Goal: Information Seeking & Learning: Stay updated

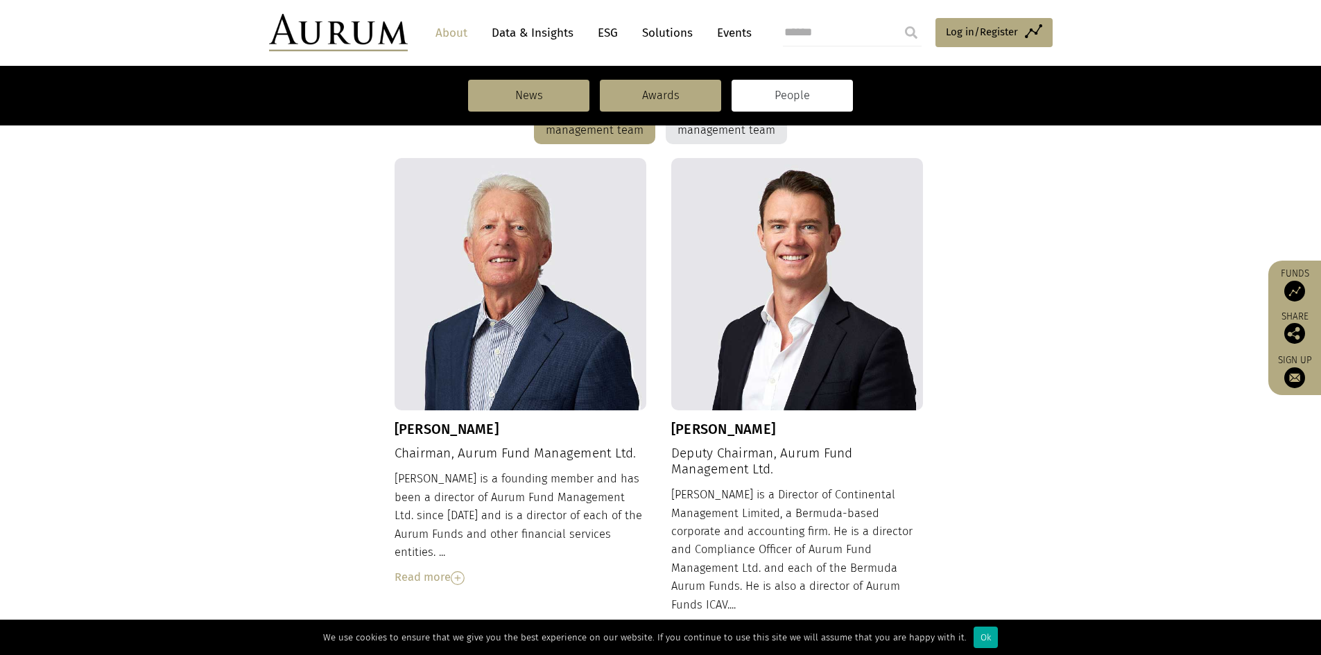
scroll to position [416, 0]
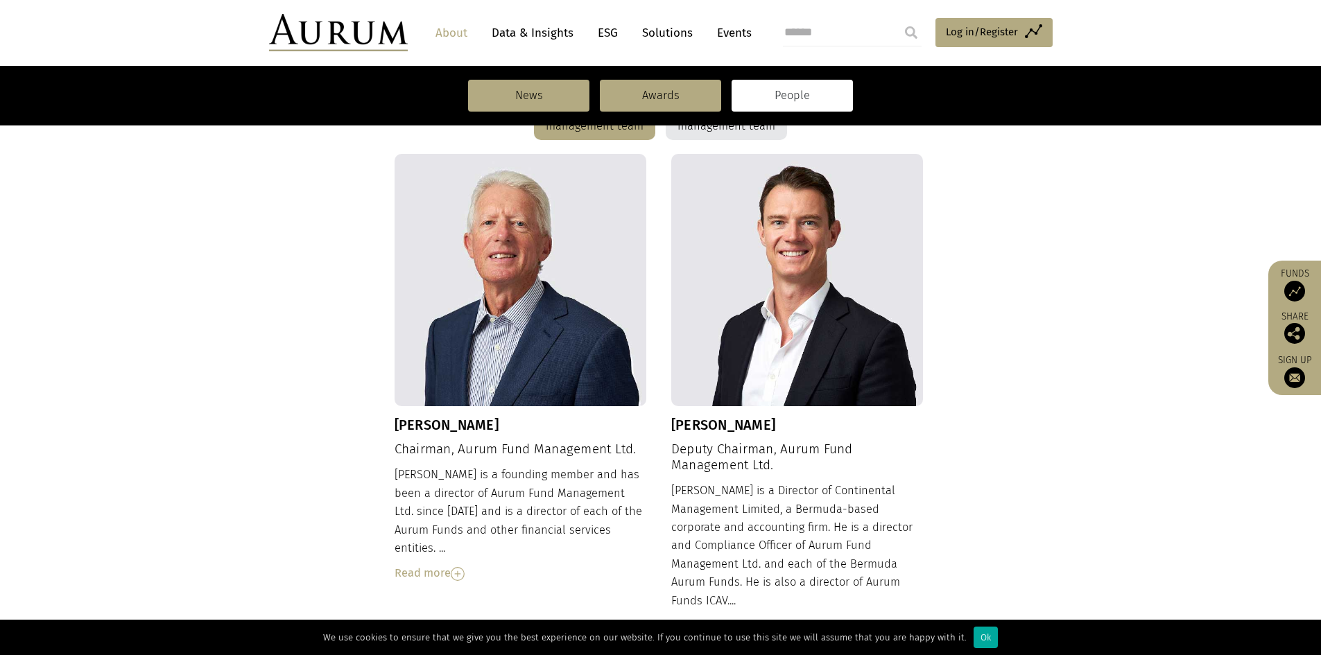
click at [460, 568] on div "Dudley Cottingham Chairman, Aurum Fund Management Ltd. Dudley is a founding mem…" at bounding box center [660, 405] width 532 height 503
click at [451, 564] on div "Read more" at bounding box center [520, 573] width 252 height 18
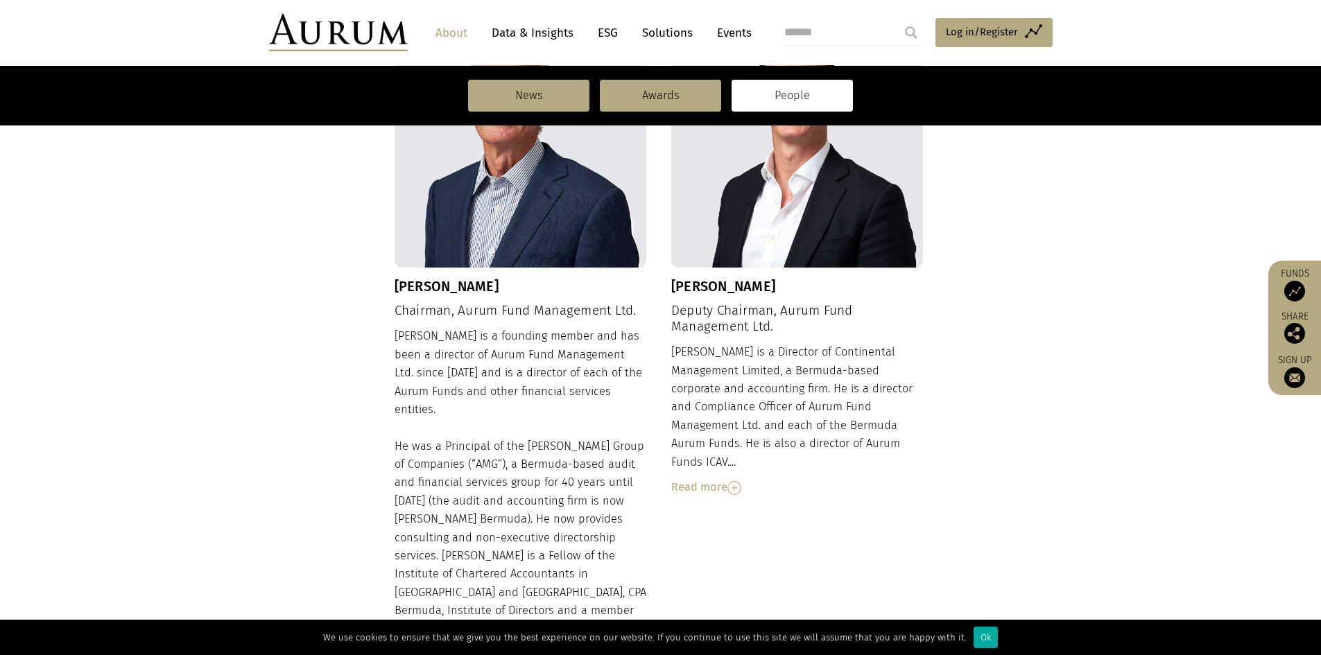
scroll to position [624, 0]
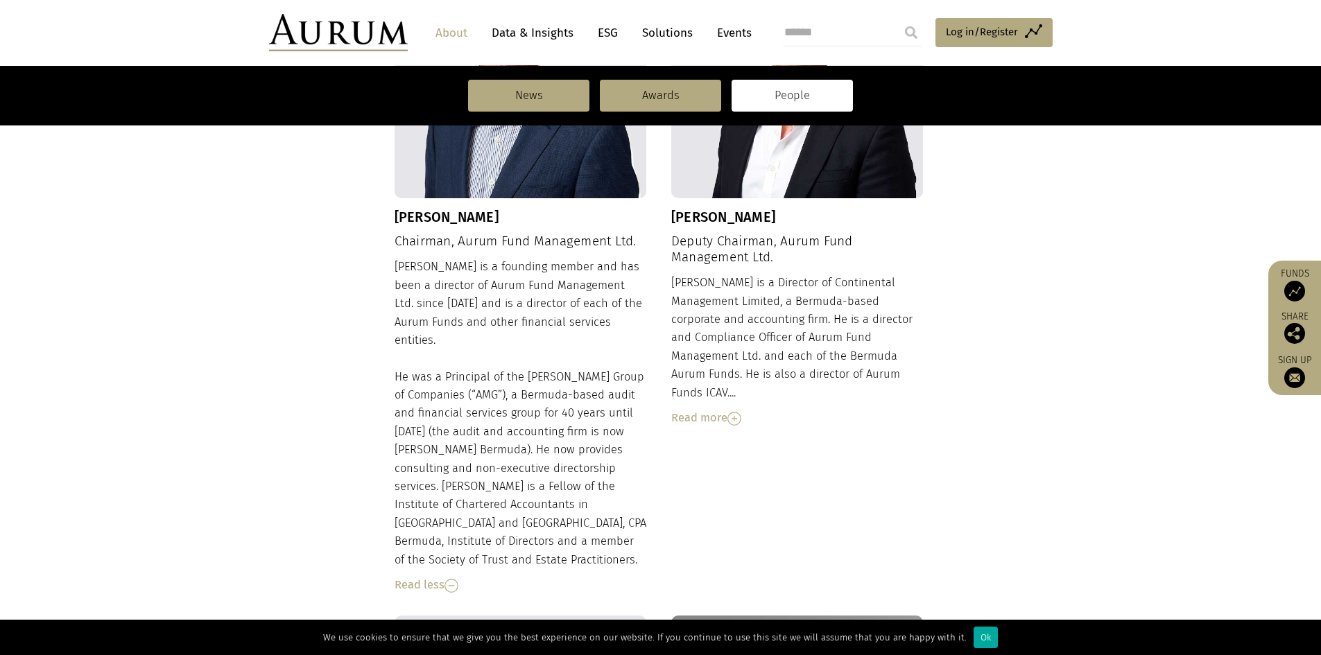
click at [710, 409] on div "Read more" at bounding box center [797, 418] width 252 height 18
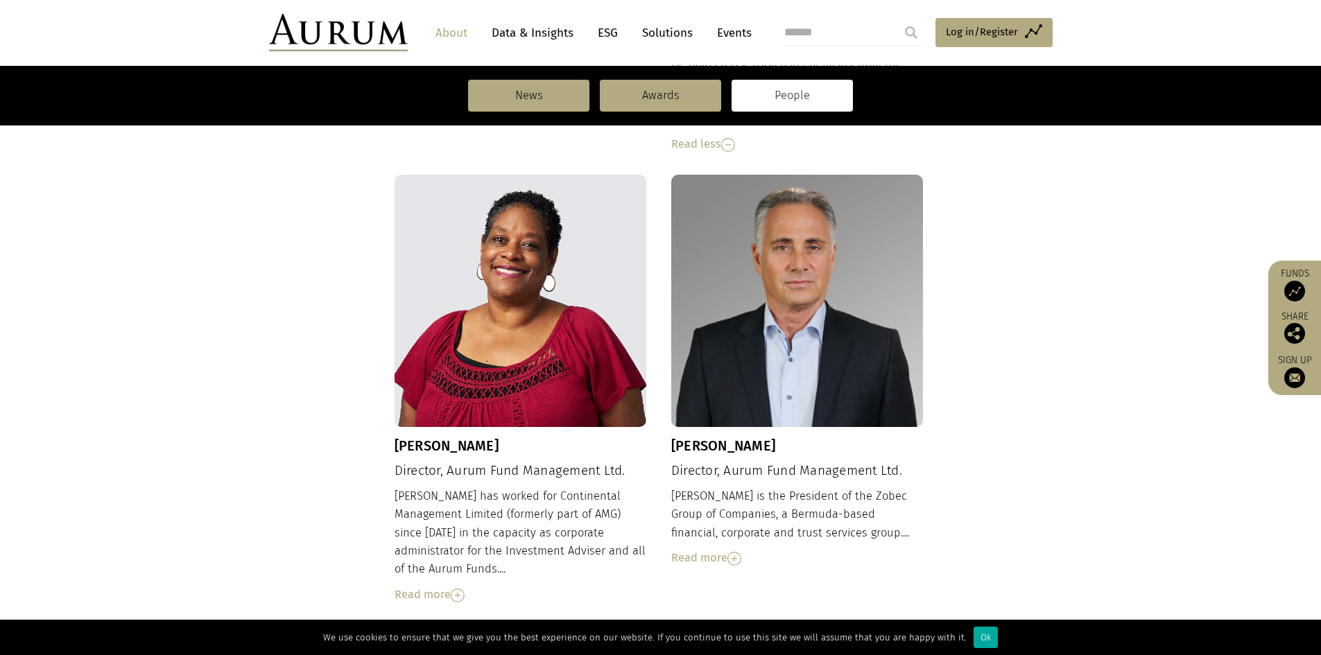
scroll to position [1179, 0]
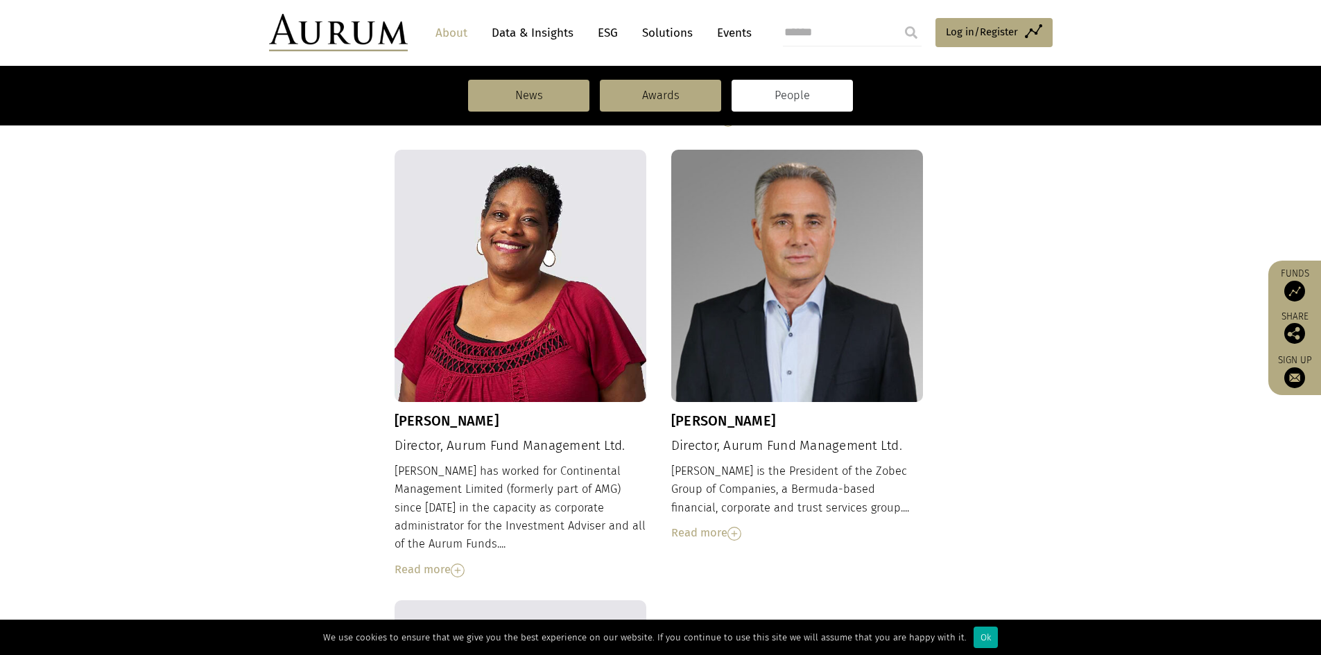
click at [413, 561] on div "Read more" at bounding box center [520, 570] width 252 height 18
click at [673, 524] on div "Read more" at bounding box center [797, 533] width 252 height 18
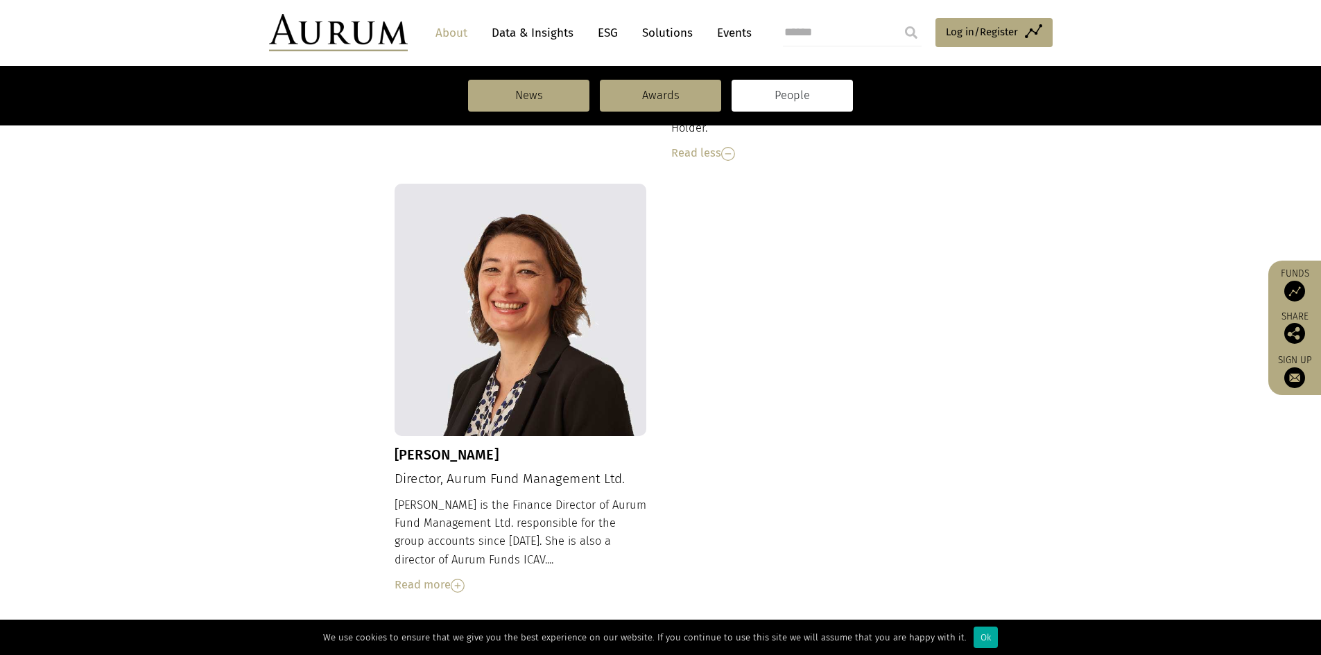
scroll to position [1803, 0]
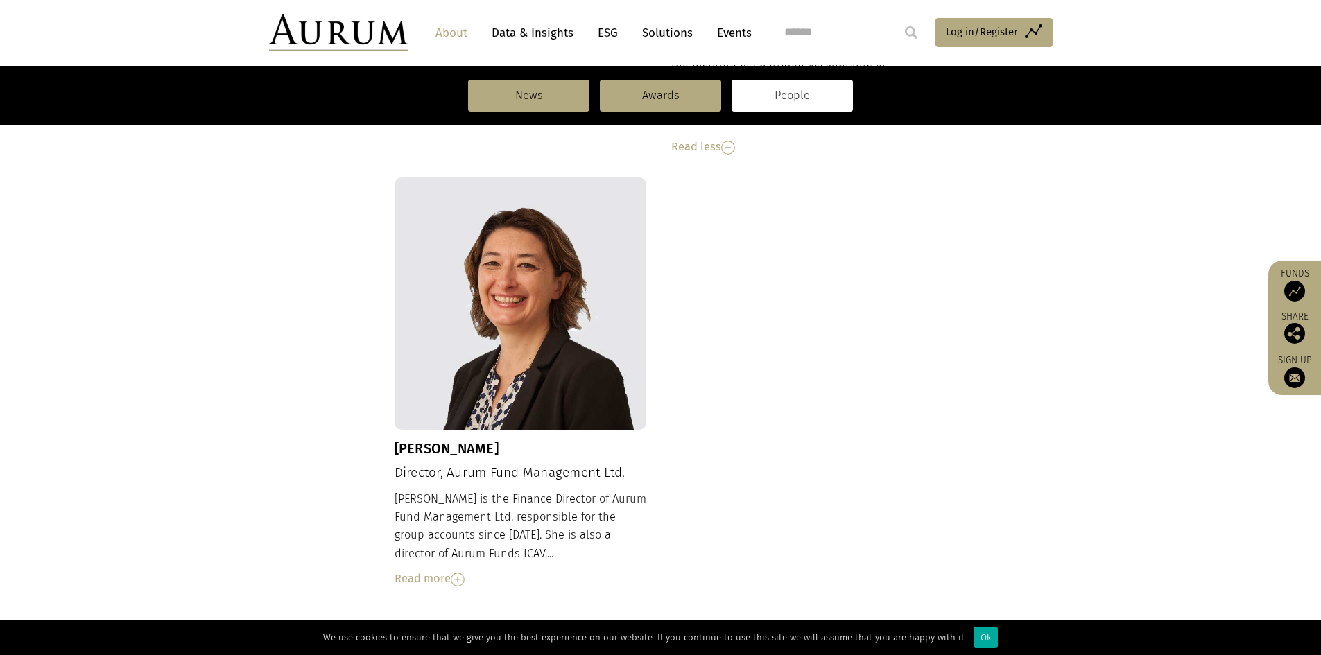
click at [424, 570] on div "Read more" at bounding box center [520, 579] width 252 height 18
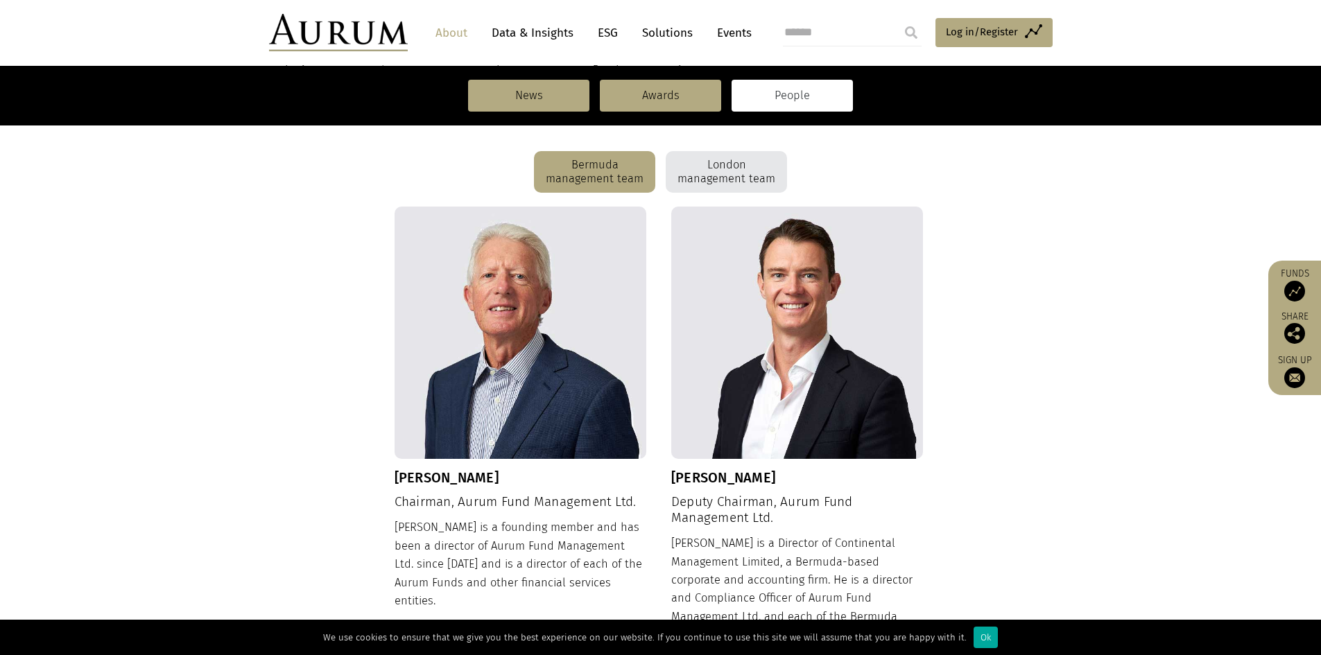
scroll to position [352, 0]
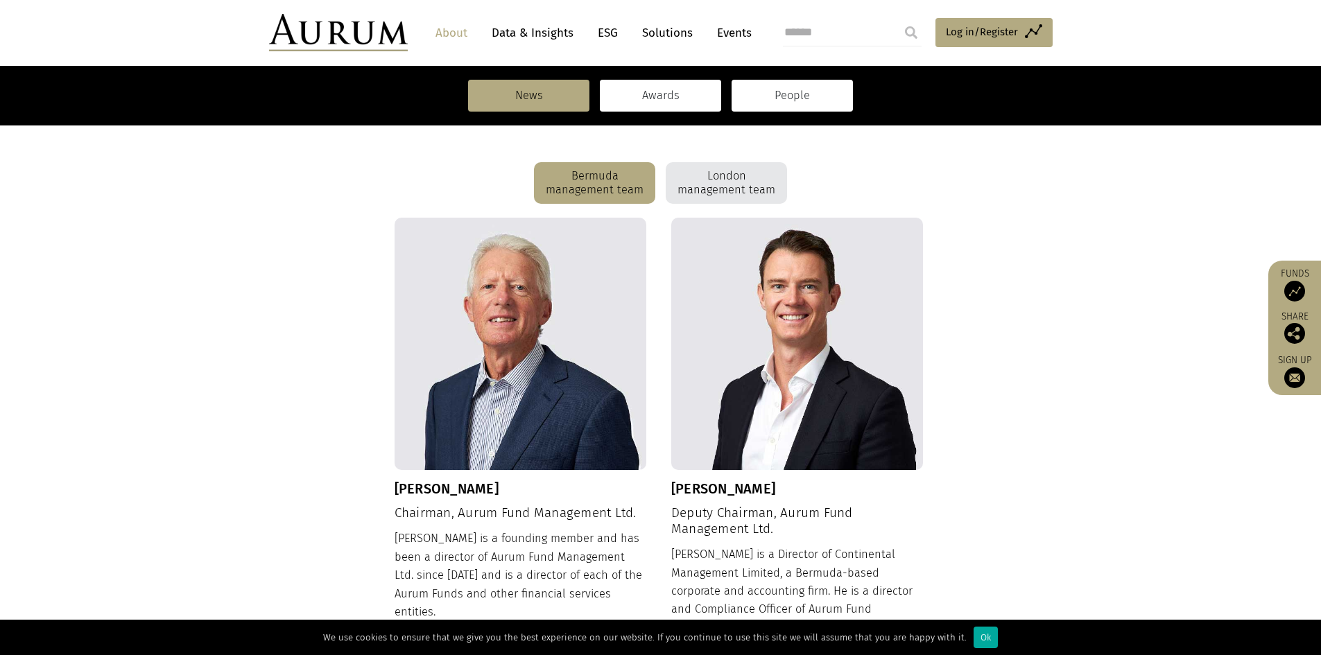
click at [641, 103] on link "Awards" at bounding box center [660, 96] width 121 height 32
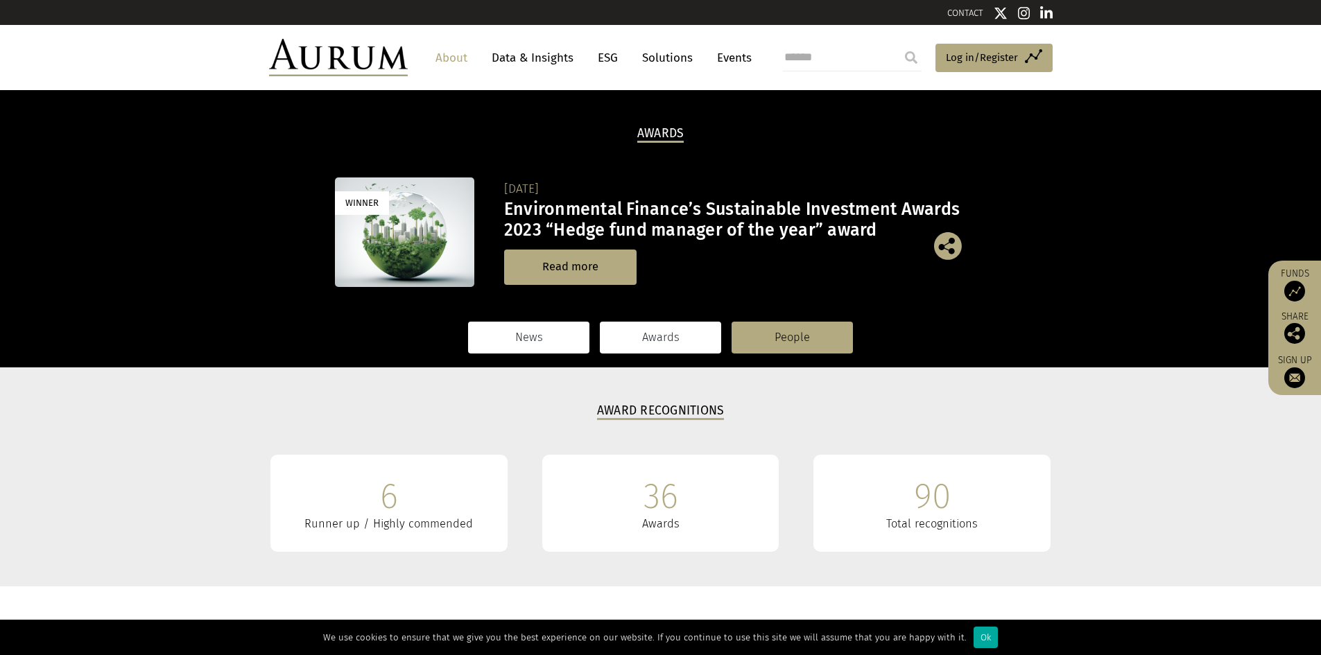
click at [517, 345] on link "News" at bounding box center [528, 338] width 121 height 32
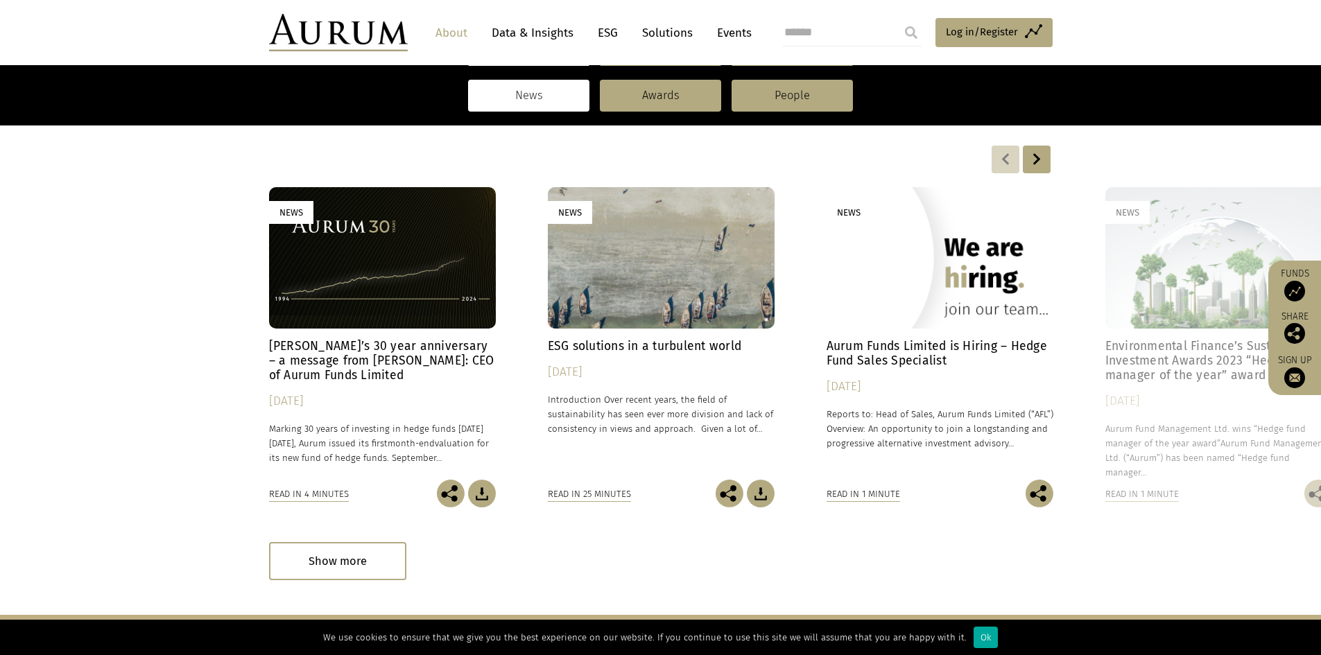
scroll to position [277, 0]
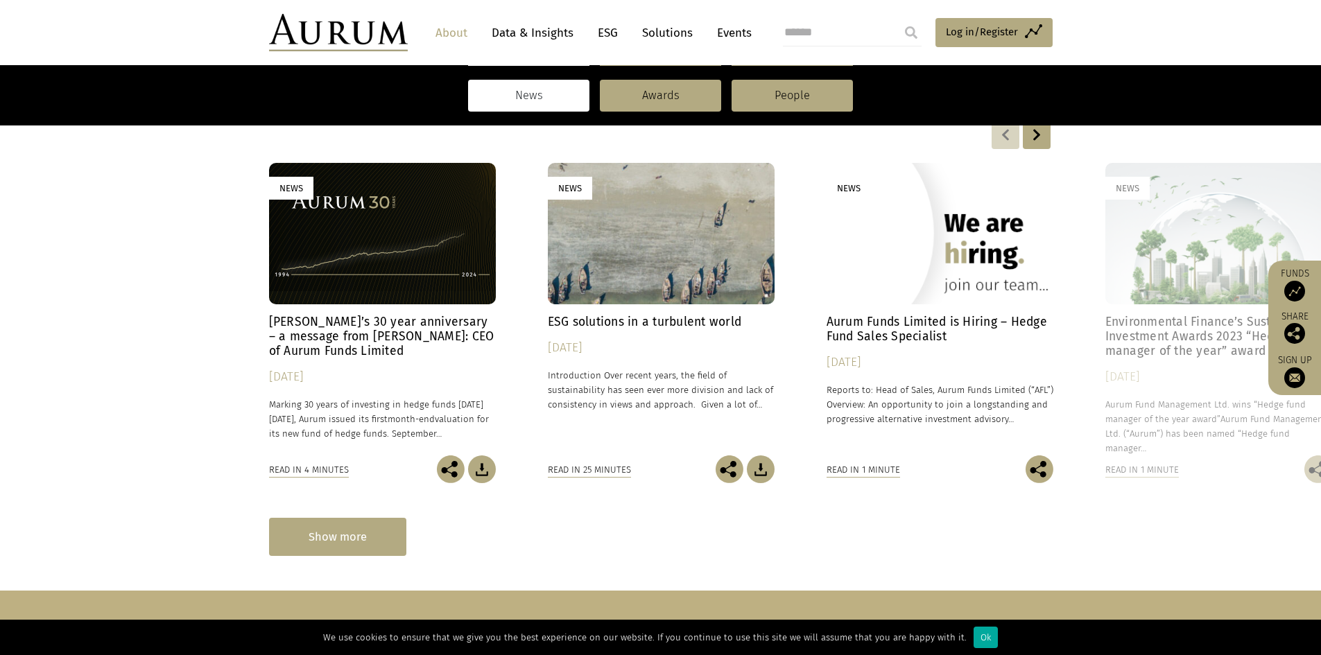
click at [350, 529] on div "Show more" at bounding box center [337, 537] width 137 height 38
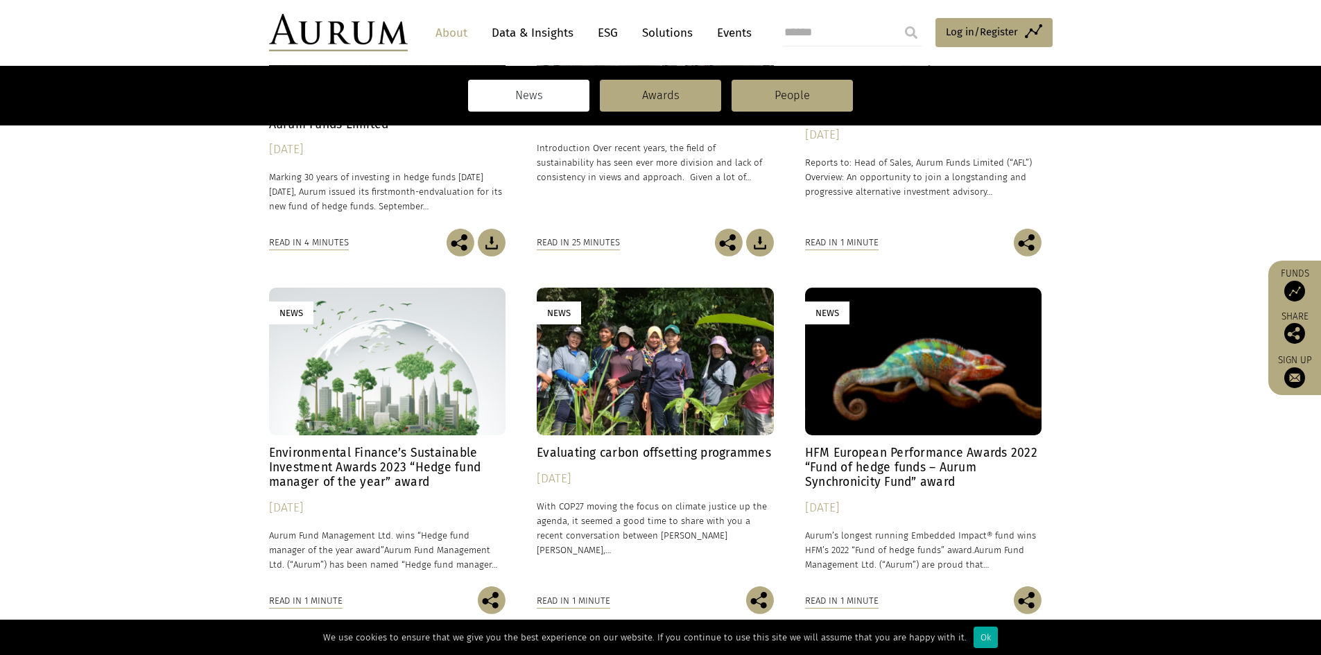
scroll to position [624, 0]
